Goal: Transaction & Acquisition: Purchase product/service

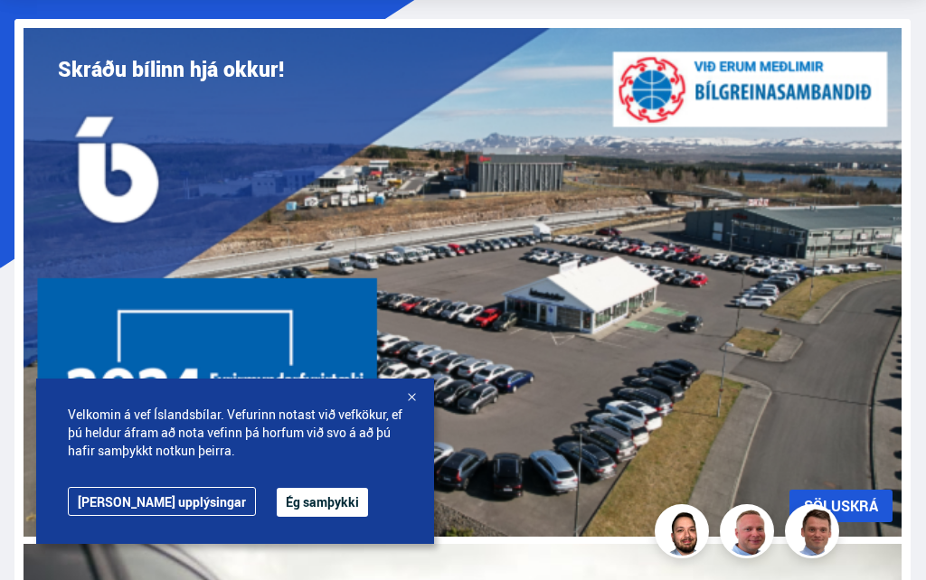
click at [414, 408] on div at bounding box center [411, 399] width 18 height 18
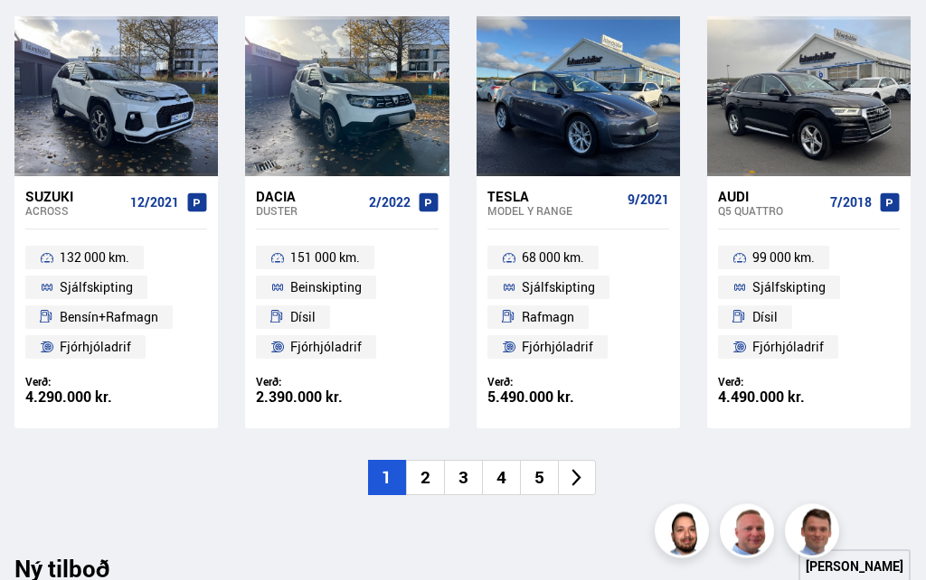
scroll to position [2054, 0]
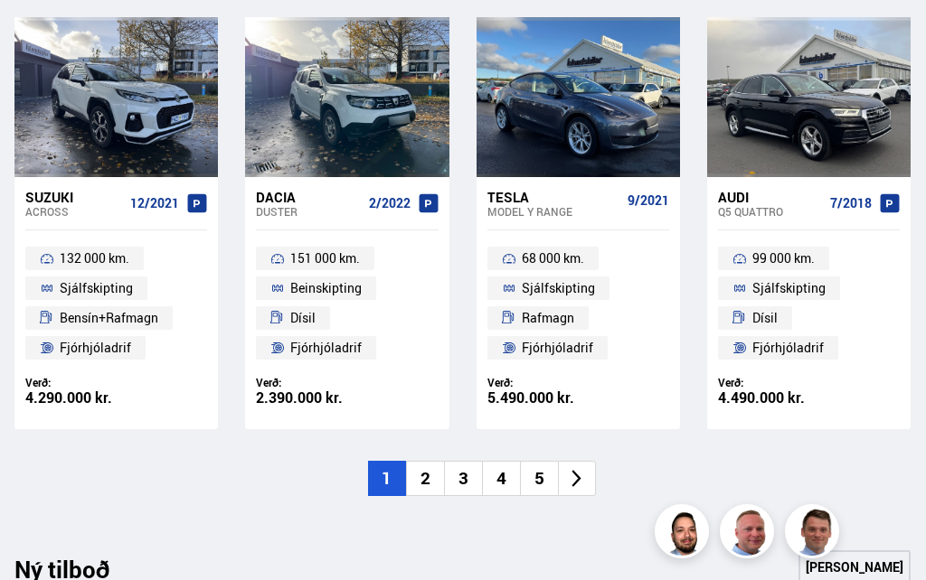
click at [429, 466] on li "2" at bounding box center [425, 478] width 38 height 35
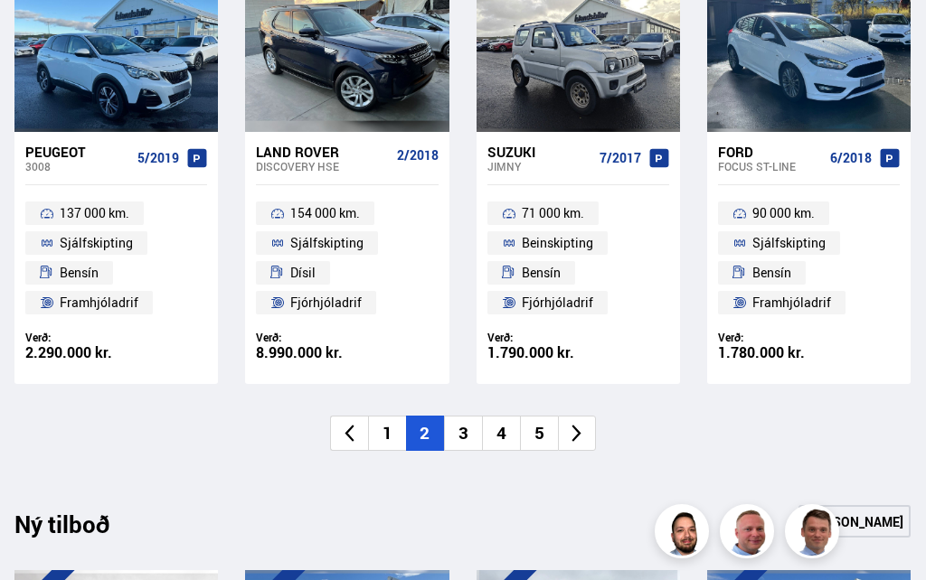
scroll to position [2121, 0]
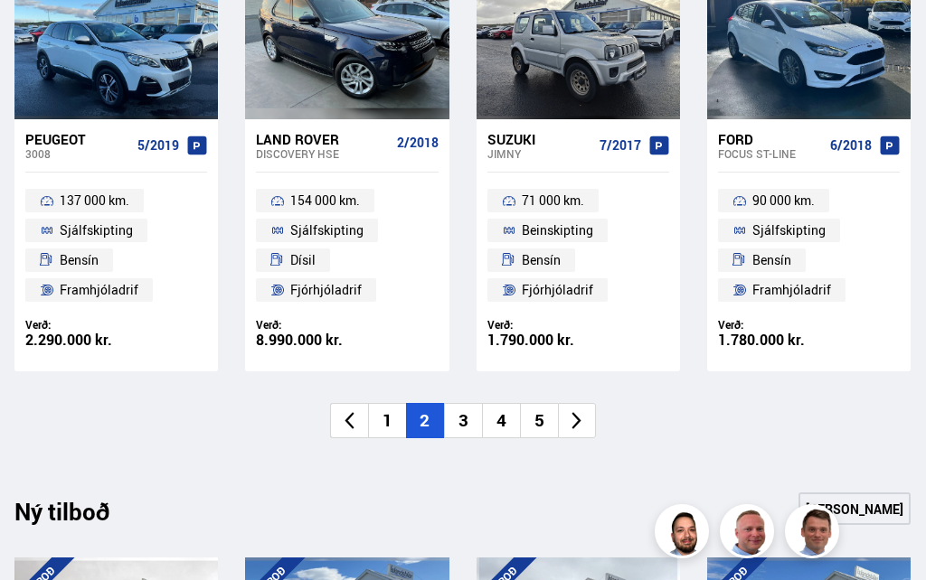
click at [456, 419] on li "3" at bounding box center [463, 420] width 38 height 35
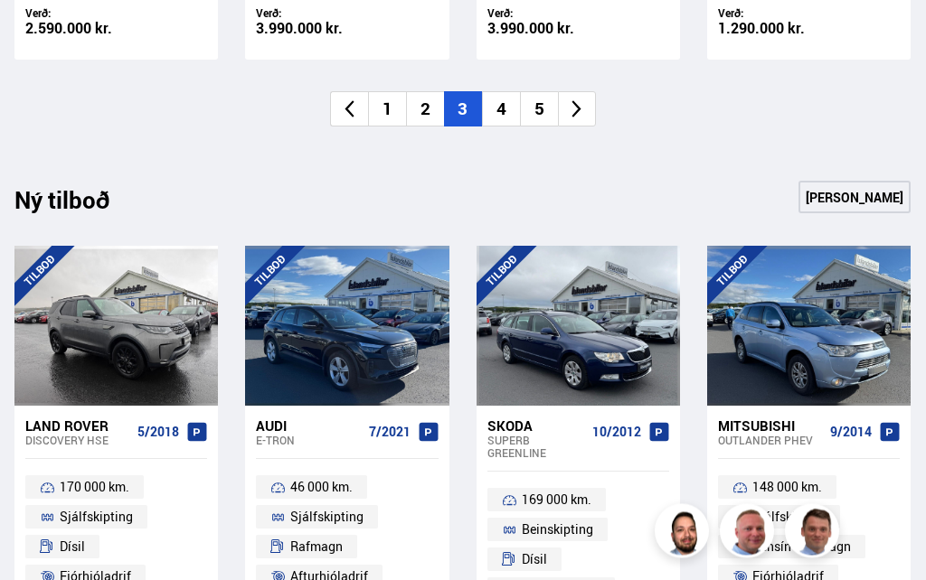
scroll to position [2433, 0]
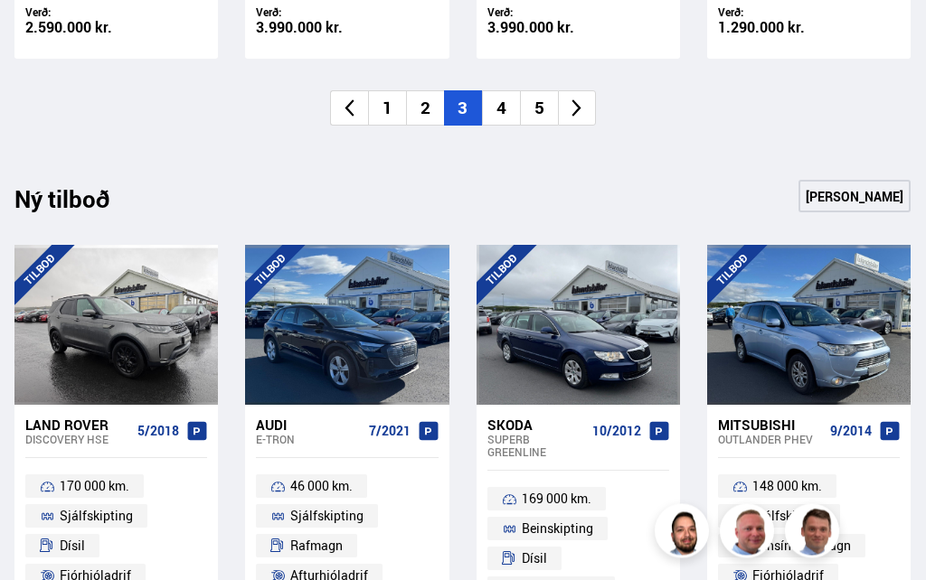
click at [491, 102] on li "4" at bounding box center [501, 108] width 38 height 35
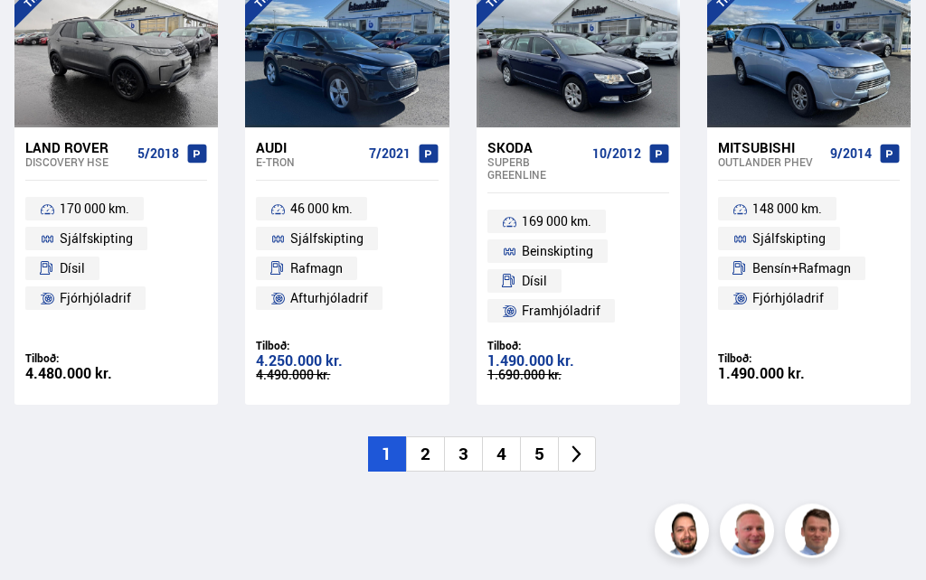
scroll to position [2699, 0]
click at [430, 446] on li "2" at bounding box center [425, 454] width 38 height 35
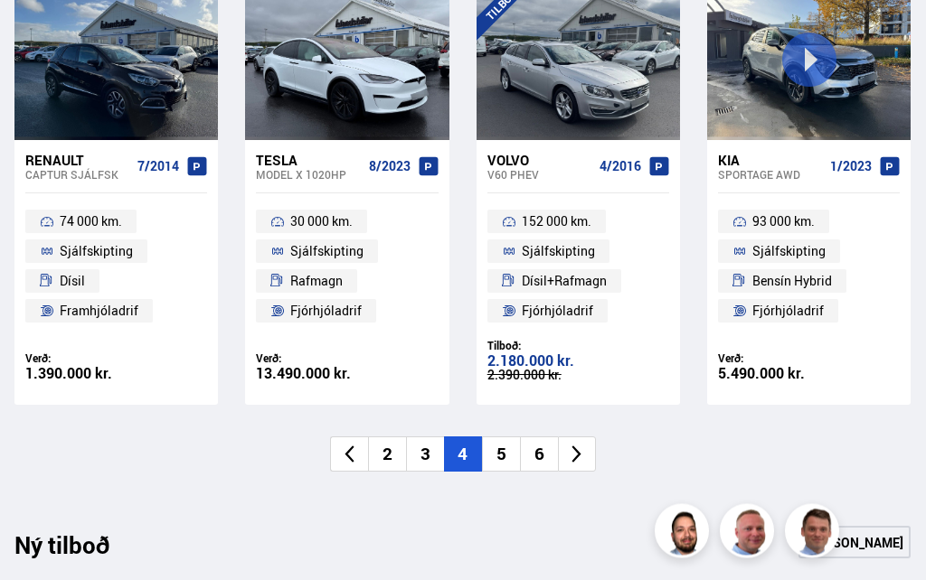
scroll to position [2076, 0]
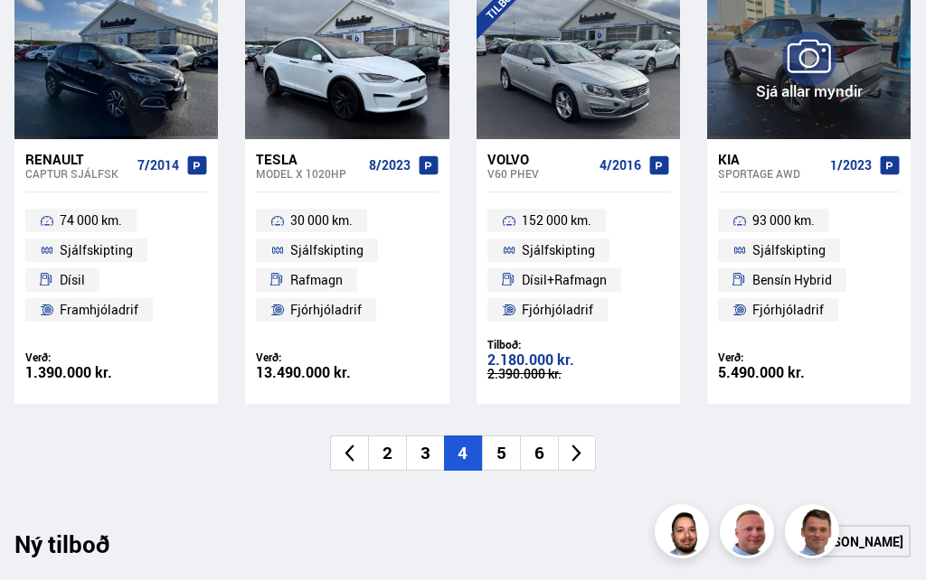
click at [890, 74] on div at bounding box center [890, 59] width 41 height 160
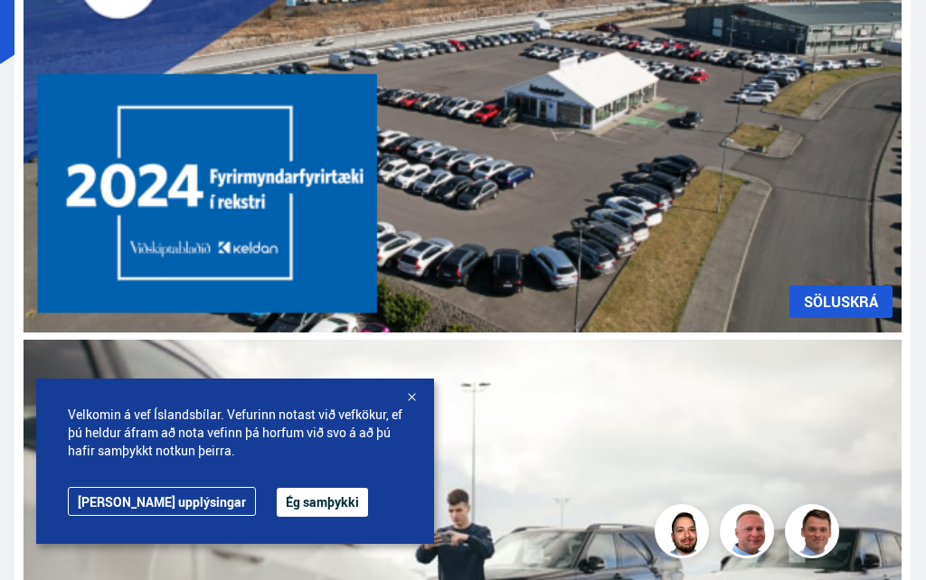
click at [277, 517] on button "Ég samþykki" at bounding box center [322, 502] width 91 height 29
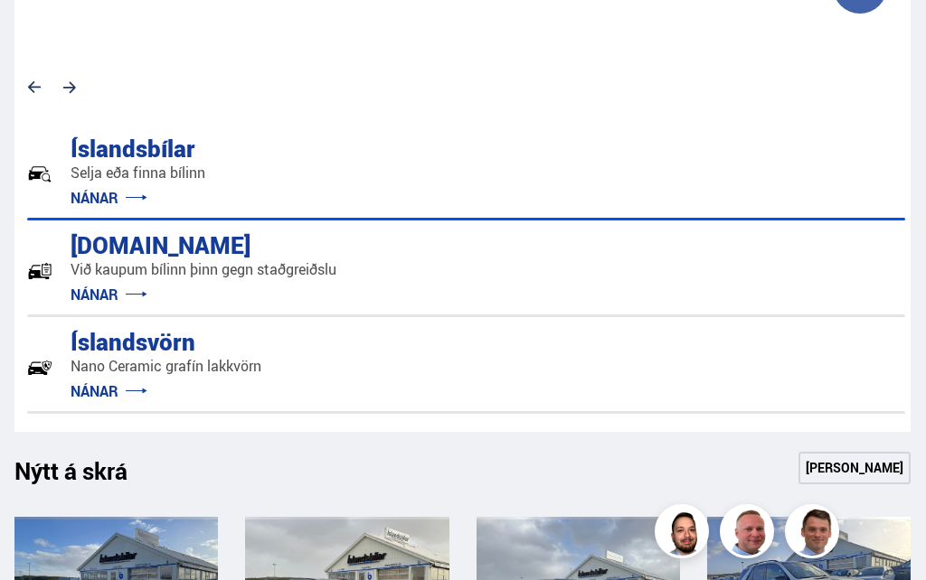
scroll to position [1093, 0]
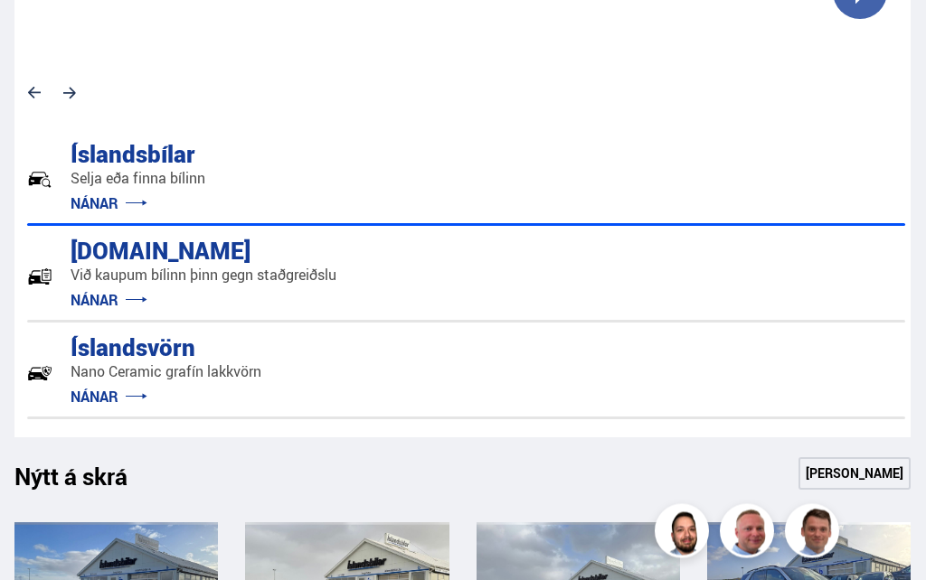
click at [99, 200] on link "NÁNAR" at bounding box center [108, 204] width 77 height 20
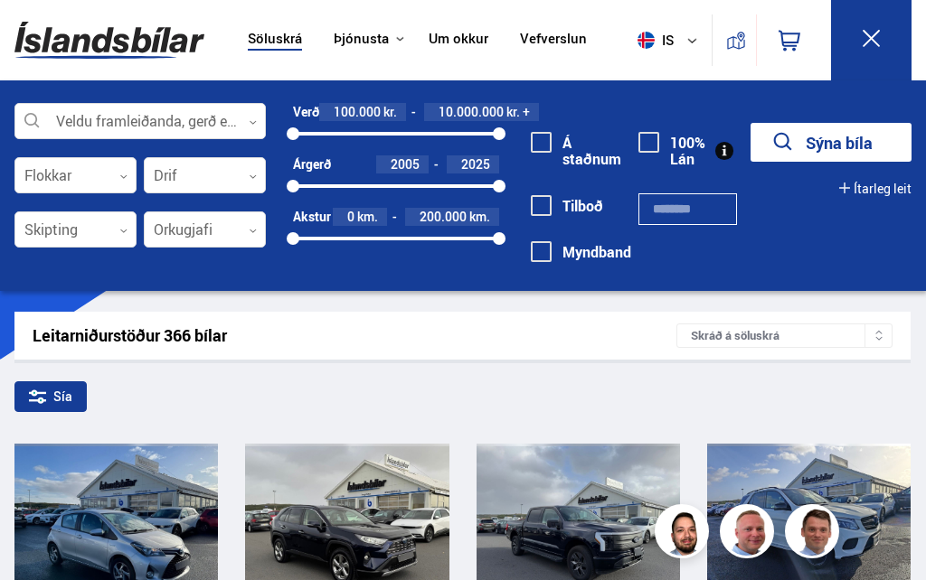
click at [119, 129] on div at bounding box center [139, 122] width 251 height 36
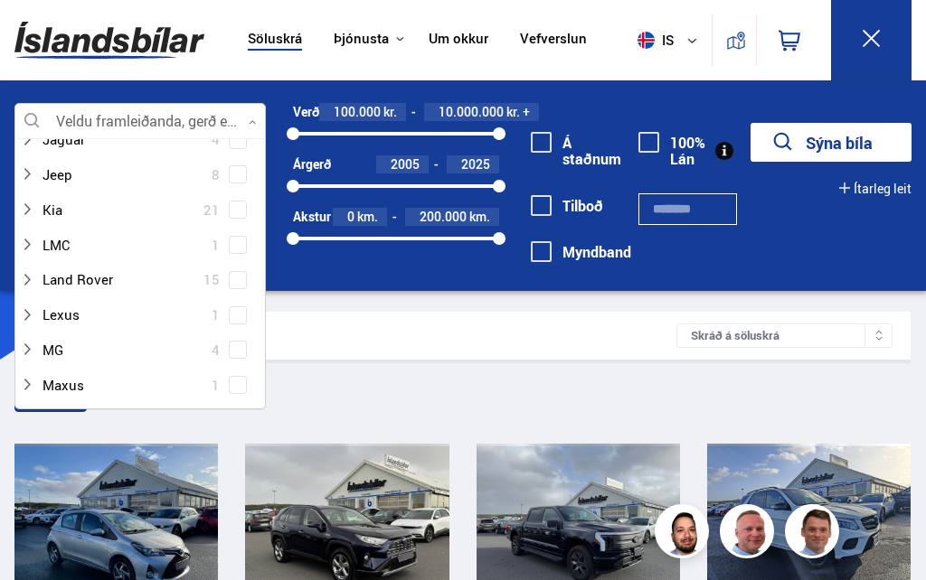
scroll to position [574, 0]
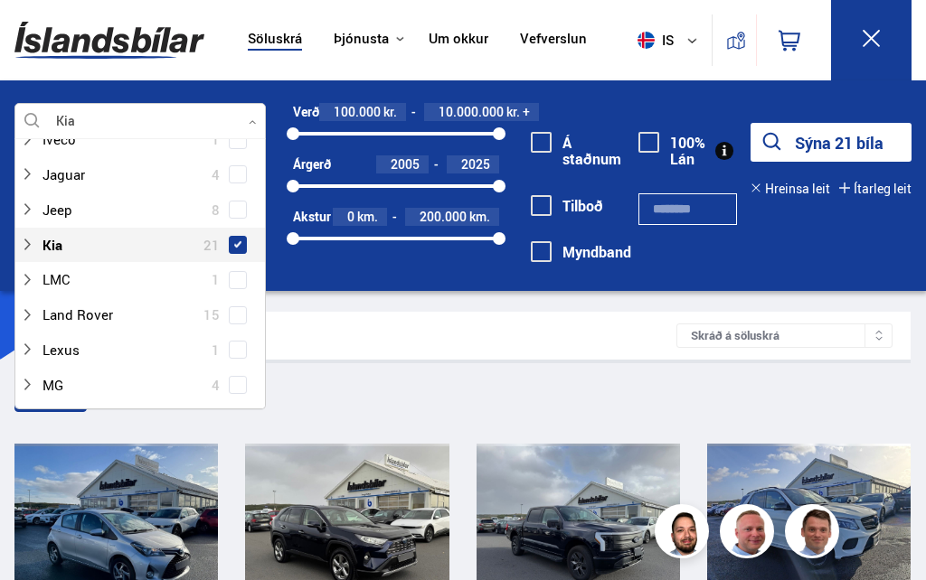
click at [837, 154] on button "Sýna 21 bíla" at bounding box center [830, 142] width 161 height 39
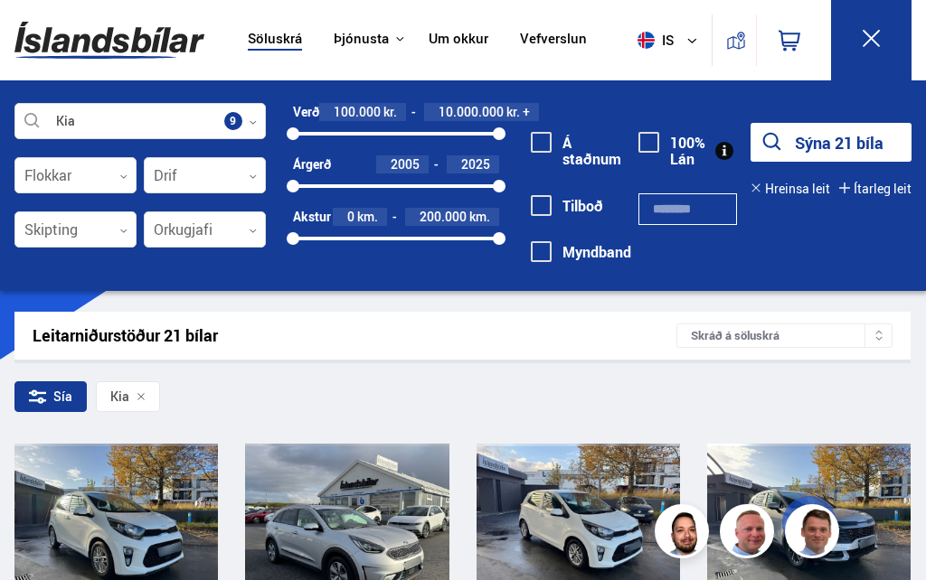
click at [98, 176] on div at bounding box center [75, 176] width 122 height 36
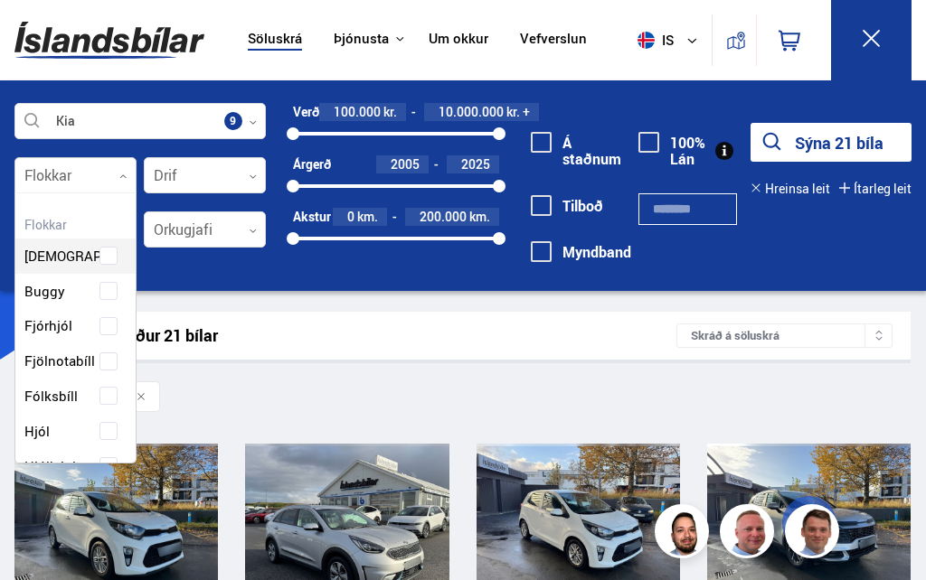
scroll to position [269, 120]
click at [196, 268] on div "Kia Veldu framleiðanda, gerð eða eiginleika 9 Flokkar 0 Hreinsa valið Beislisva…" at bounding box center [463, 194] width 926 height 183
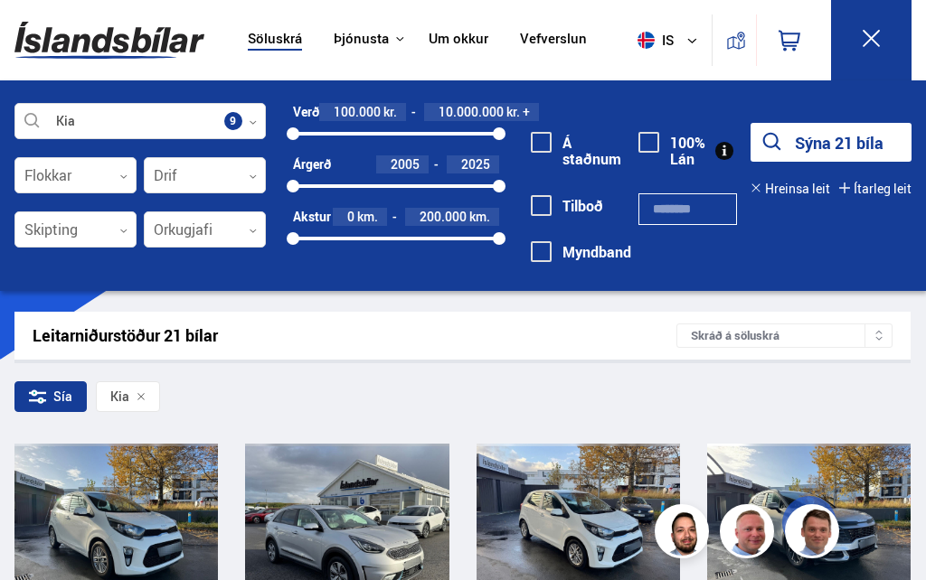
click at [198, 183] on div at bounding box center [205, 176] width 122 height 36
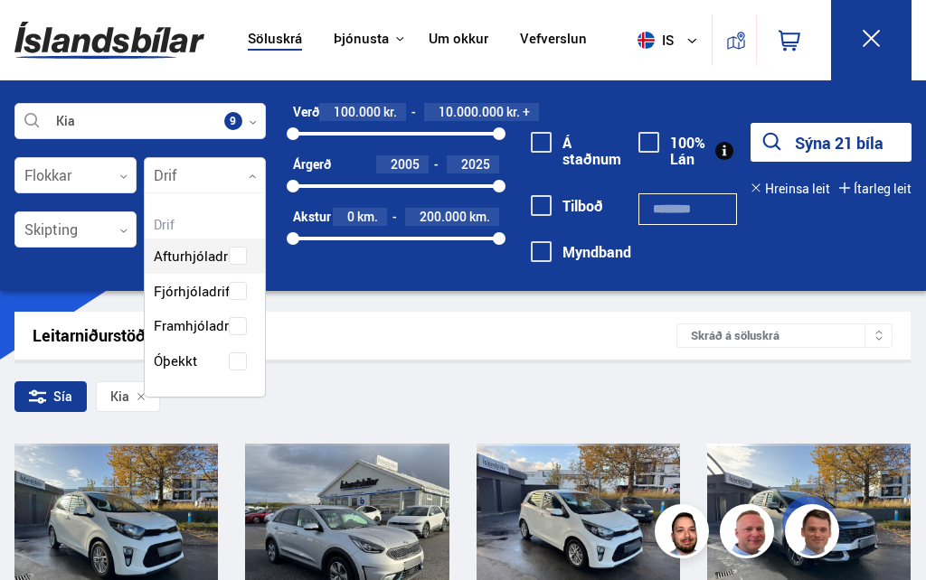
scroll to position [200, 120]
click at [238, 287] on div "Afturhjóladrif Fjórhjóladrif Framhjóladrif Óþekkt" at bounding box center [205, 294] width 120 height 167
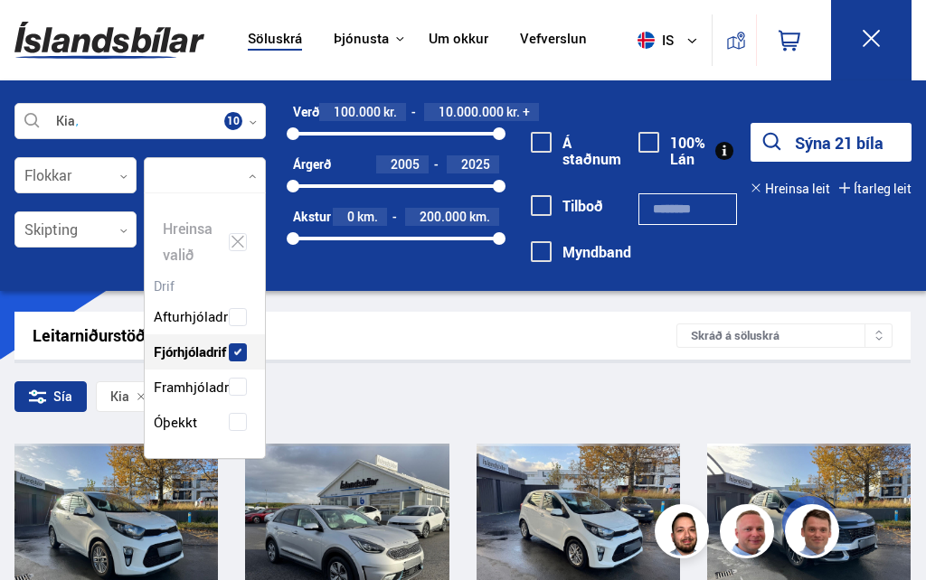
scroll to position [259, 120]
click at [838, 152] on button "Sýna 5 bíla" at bounding box center [830, 142] width 161 height 39
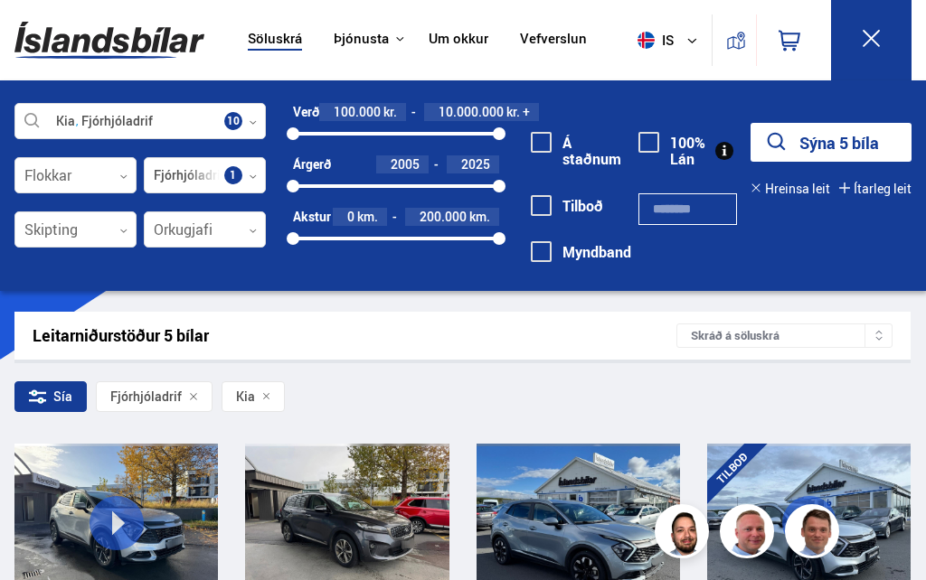
click at [876, 42] on icon at bounding box center [871, 38] width 23 height 23
